Goal: Task Accomplishment & Management: Complete application form

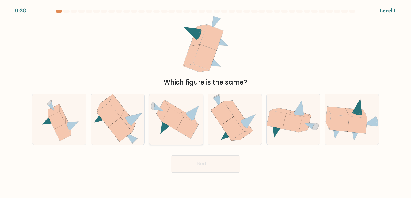
click at [202, 132] on icon at bounding box center [176, 119] width 54 height 39
click at [206, 101] on input "c." at bounding box center [206, 100] width 0 height 3
radio input "true"
click at [209, 161] on button "Next" at bounding box center [206, 163] width 70 height 17
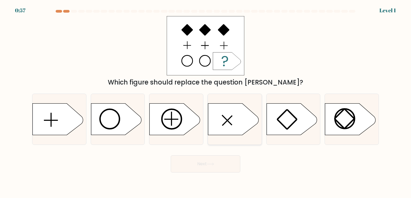
click at [211, 132] on icon at bounding box center [233, 118] width 50 height 31
click at [206, 101] on input "d." at bounding box center [206, 100] width 0 height 3
radio input "true"
click at [210, 161] on button "Next" at bounding box center [206, 163] width 70 height 17
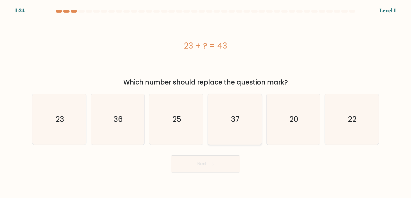
click at [211, 123] on icon "37" at bounding box center [235, 119] width 50 height 50
click at [206, 101] on input "d. 37" at bounding box center [206, 100] width 0 height 3
radio input "true"
click at [217, 164] on button "Next" at bounding box center [206, 163] width 70 height 17
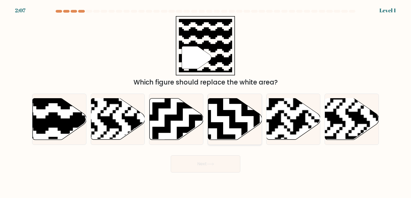
drag, startPoint x: 213, startPoint y: 118, endPoint x: 213, endPoint y: 121, distance: 3.5
click at [213, 118] on icon at bounding box center [235, 118] width 54 height 41
click at [206, 101] on input "d." at bounding box center [206, 100] width 0 height 3
radio input "true"
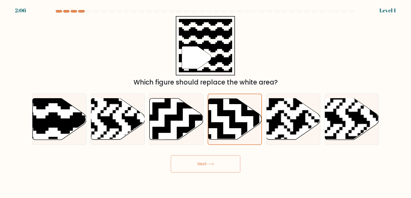
click at [216, 160] on button "Next" at bounding box center [206, 163] width 70 height 17
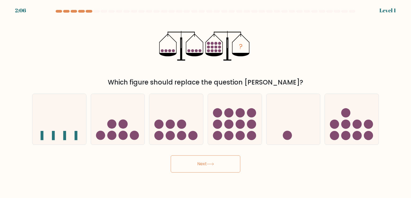
click at [216, 168] on button "Next" at bounding box center [206, 163] width 70 height 17
click at [225, 127] on icon at bounding box center [235, 119] width 54 height 44
click at [206, 101] on input "d." at bounding box center [206, 100] width 0 height 3
radio input "true"
click at [220, 163] on button "Next" at bounding box center [206, 163] width 70 height 17
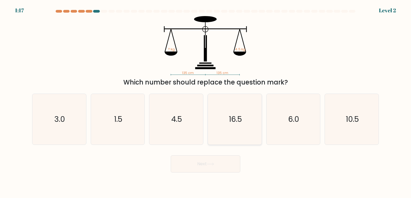
click at [222, 131] on icon "16.5" at bounding box center [235, 119] width 50 height 50
click at [206, 101] on input "d. 16.5" at bounding box center [206, 100] width 0 height 3
radio input "true"
click at [224, 166] on button "Next" at bounding box center [206, 163] width 70 height 17
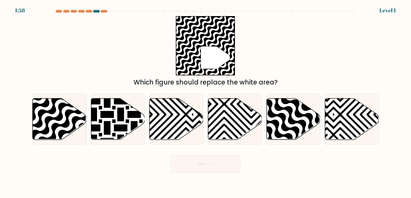
click at [228, 163] on button "Next" at bounding box center [206, 163] width 70 height 17
drag, startPoint x: 271, startPoint y: 117, endPoint x: 265, endPoint y: 121, distance: 6.9
click at [269, 118] on icon at bounding box center [294, 118] width 54 height 41
click at [206, 101] on input "e." at bounding box center [206, 100] width 0 height 3
radio input "true"
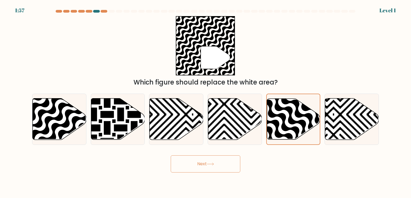
click at [227, 159] on button "Next" at bounding box center [206, 163] width 70 height 17
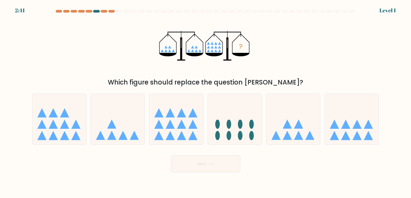
click at [228, 163] on button "Next" at bounding box center [206, 163] width 70 height 17
click at [229, 133] on ellipse at bounding box center [229, 135] width 5 height 9
click at [206, 101] on input "d." at bounding box center [206, 100] width 0 height 3
radio input "true"
click at [225, 159] on button "Next" at bounding box center [206, 163] width 70 height 17
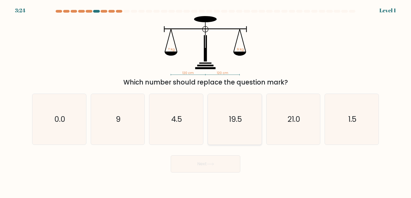
click at [225, 117] on icon "19.5" at bounding box center [235, 119] width 50 height 50
click at [206, 101] on input "d. 19.5" at bounding box center [206, 100] width 0 height 3
radio input "true"
click at [228, 163] on button "Next" at bounding box center [206, 163] width 70 height 17
